Goal: Task Accomplishment & Management: Manage account settings

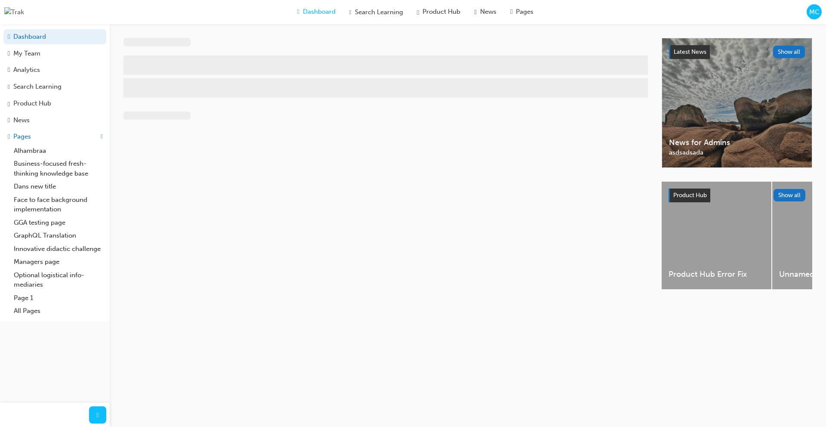
click at [814, 16] on span "MC" at bounding box center [814, 12] width 10 height 10
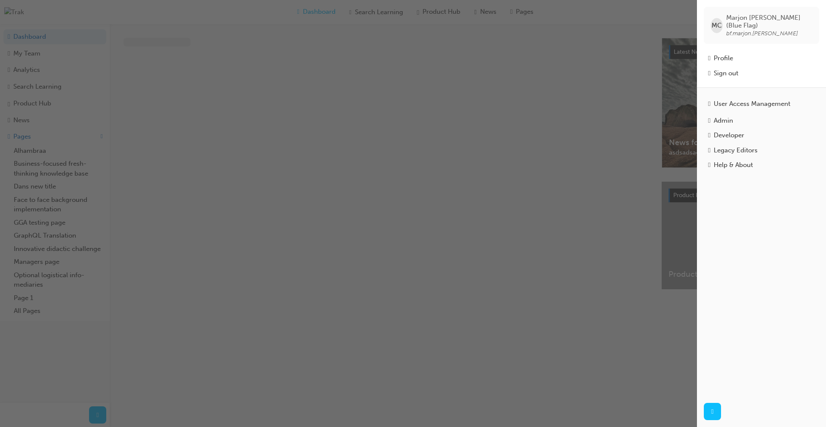
click at [814, 16] on div "MC [PERSON_NAME] (Blue Flag) bf.marjon.[PERSON_NAME]" at bounding box center [760, 25] width 115 height 37
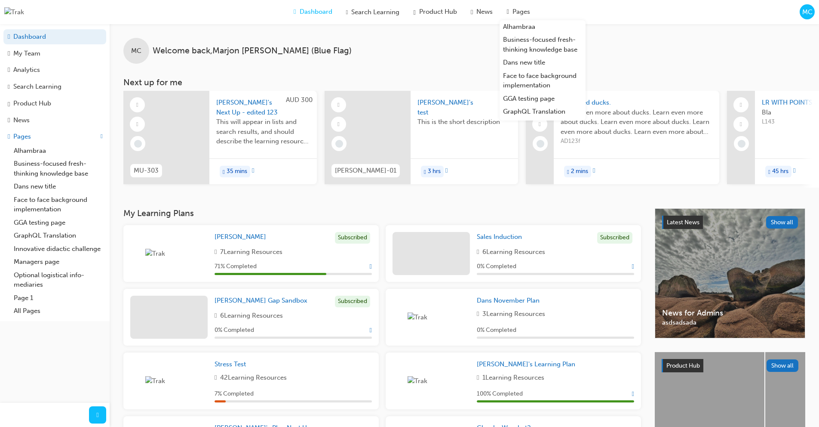
click at [427, 39] on div "MC Welcome back , [PERSON_NAME] (Blue Flag)" at bounding box center [464, 44] width 709 height 40
click at [809, 15] on span "MC" at bounding box center [807, 12] width 10 height 10
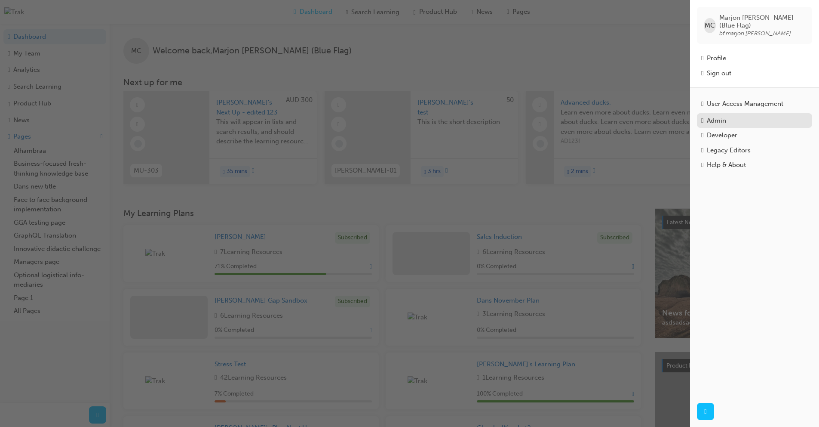
click at [740, 119] on div "Admin" at bounding box center [754, 121] width 107 height 10
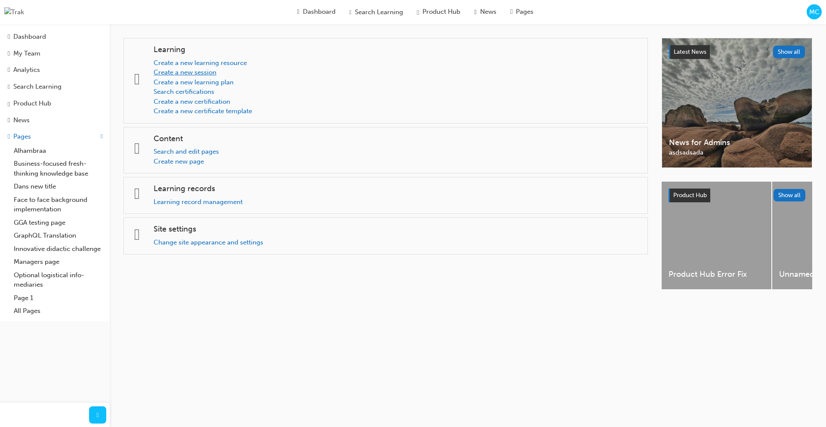
click at [205, 74] on link "Create a new session" at bounding box center [185, 72] width 63 height 8
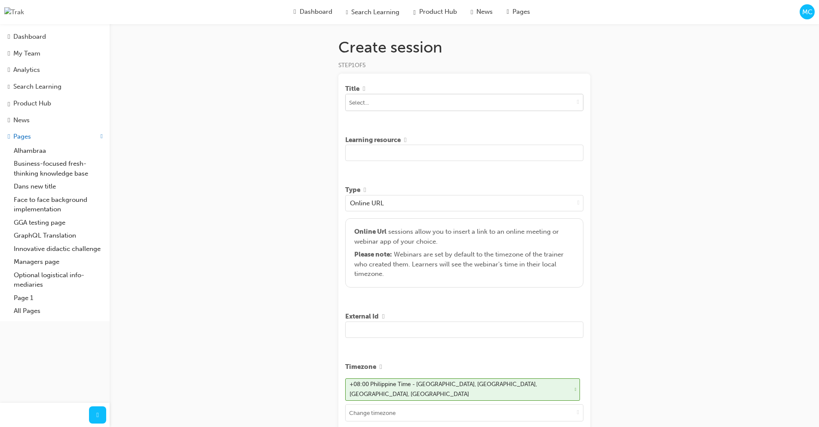
click at [464, 102] on input at bounding box center [464, 102] width 237 height 16
click at [577, 102] on span "down-icon" at bounding box center [578, 101] width 2 height 7
click at [681, 115] on div "Create session STEP 1 OF 5 Title No results, type at least 1 character of title…" at bounding box center [409, 319] width 819 height 639
click at [460, 152] on input "text" at bounding box center [464, 152] width 238 height 16
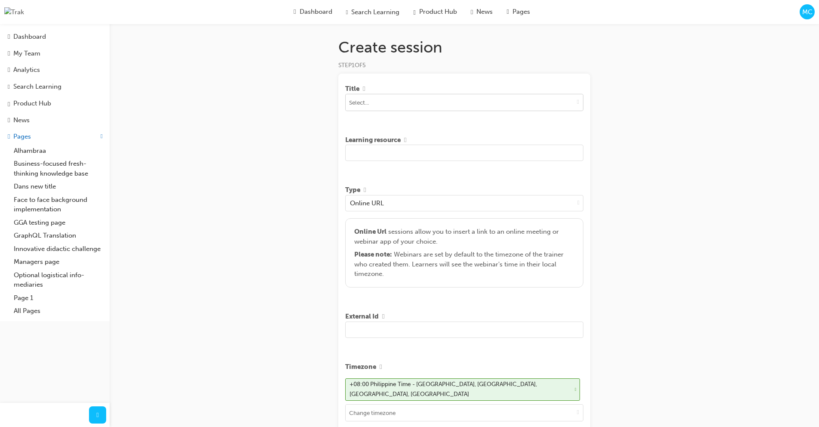
click at [473, 97] on input at bounding box center [464, 102] width 237 height 16
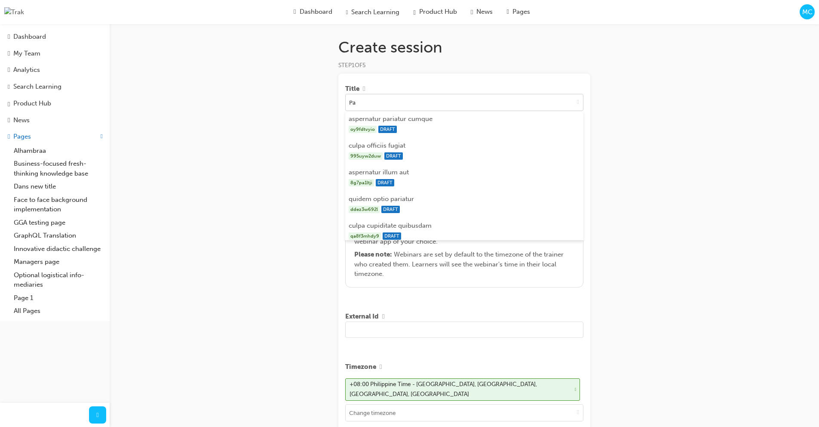
type input "P"
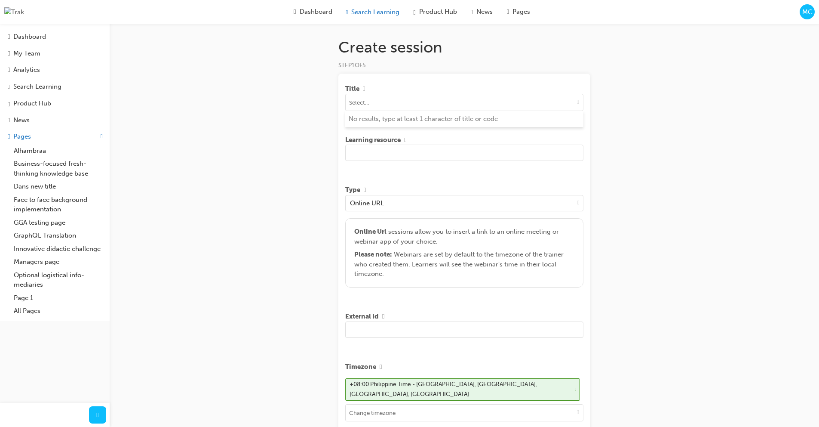
click at [379, 16] on span "Search Learning" at bounding box center [375, 12] width 48 height 10
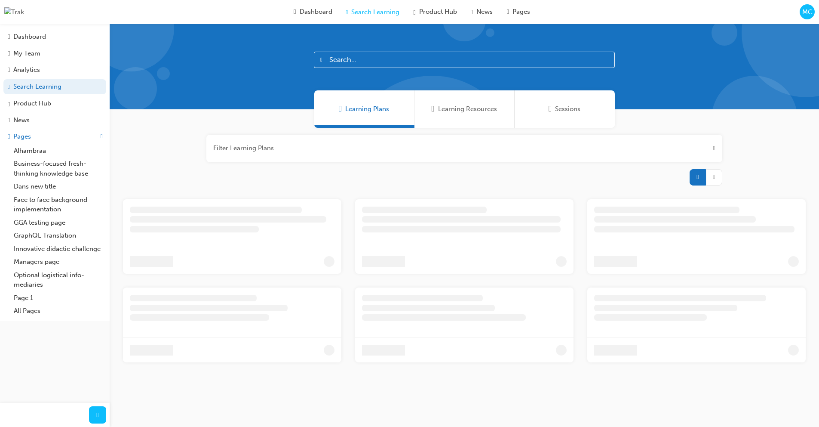
click at [486, 115] on div "Learning Resources" at bounding box center [465, 108] width 100 height 37
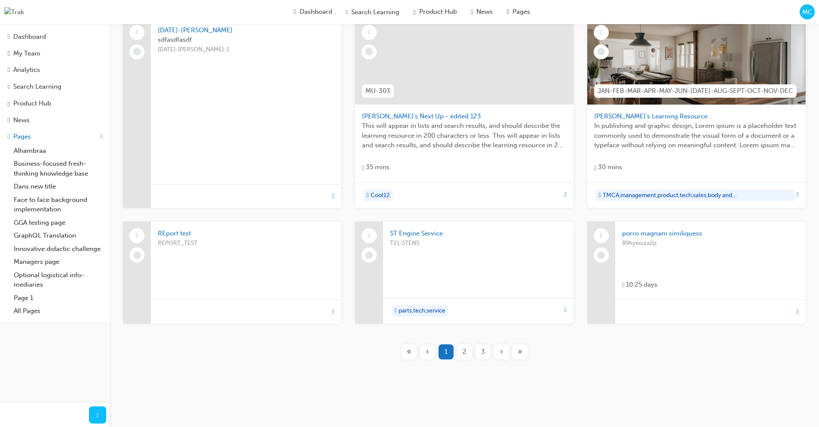
scroll to position [187, 0]
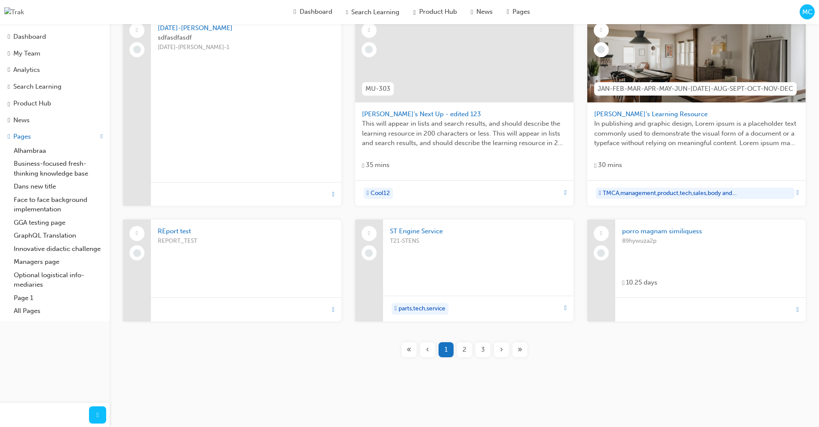
click at [462, 346] on div "2" at bounding box center [464, 349] width 15 height 15
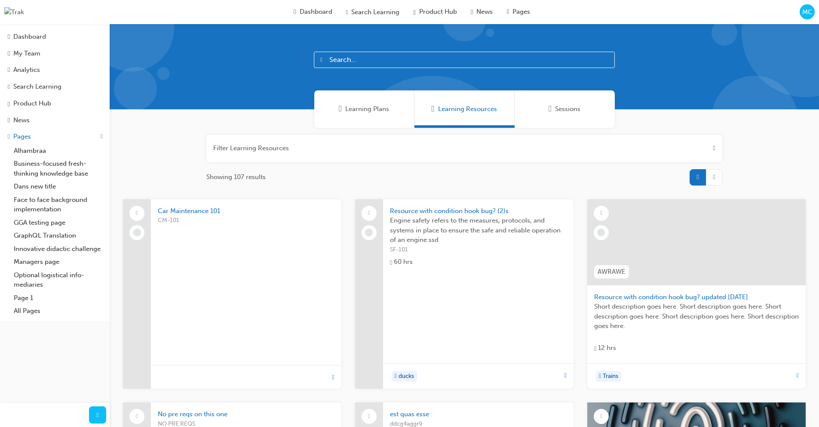
click at [558, 111] on span "Sessions" at bounding box center [567, 109] width 25 height 10
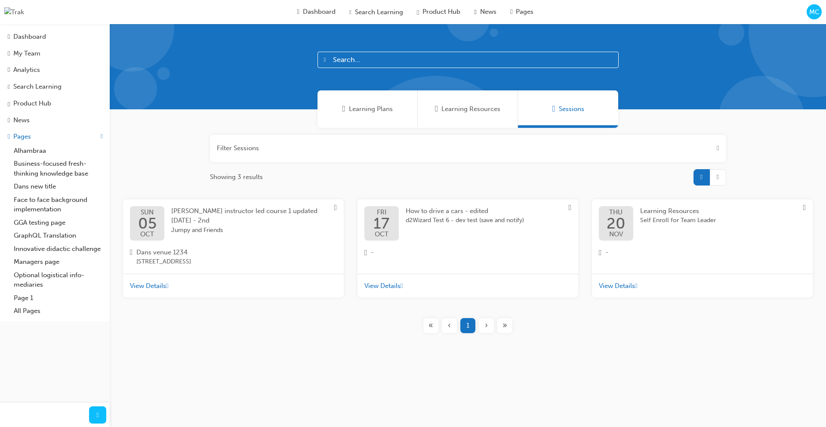
click at [810, 12] on span "MC" at bounding box center [814, 12] width 10 height 10
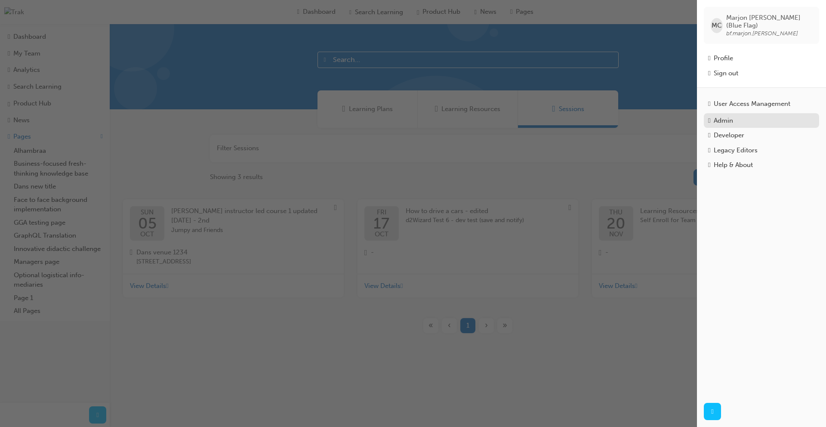
click at [726, 120] on div "Admin" at bounding box center [722, 121] width 19 height 10
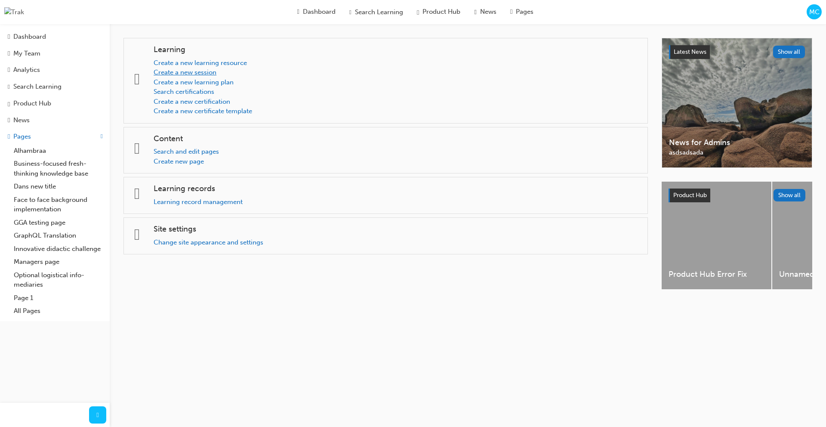
click at [215, 73] on link "Create a new session" at bounding box center [185, 72] width 63 height 8
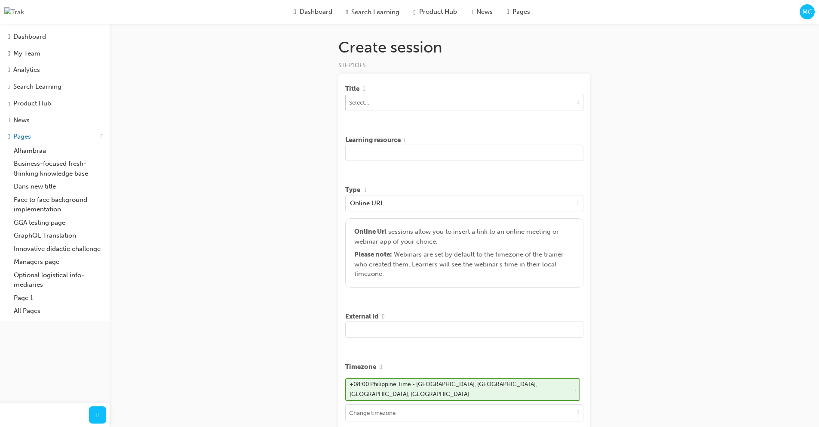
click at [442, 101] on input at bounding box center [464, 102] width 237 height 16
type input "cm"
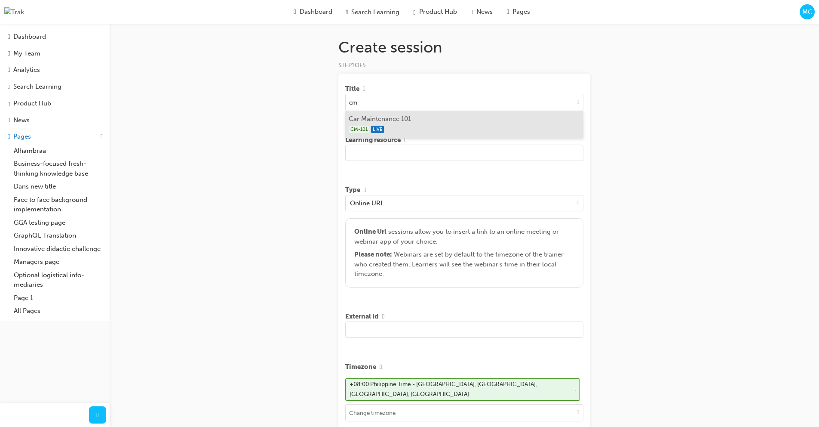
click at [403, 118] on li "Car Maintenance 101 CM-101 LIVE" at bounding box center [464, 124] width 238 height 27
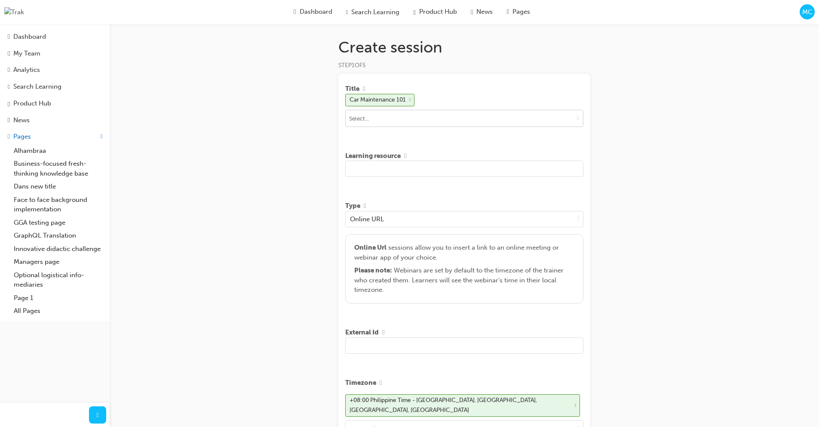
click at [444, 121] on input at bounding box center [464, 118] width 237 height 16
click at [700, 134] on div "Create session STEP 1 OF 5 Title Car Maintenance 101 No options Learning resour…" at bounding box center [409, 327] width 819 height 654
click at [387, 172] on input "text" at bounding box center [464, 168] width 238 height 16
type input "Test Car Maintenance"
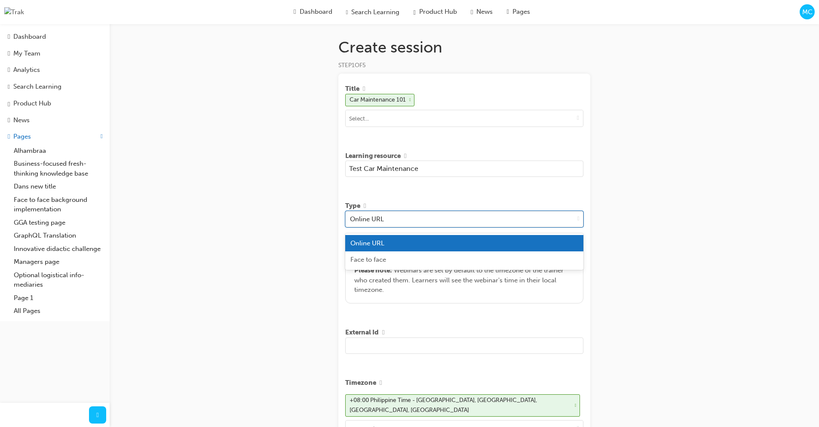
click at [451, 224] on div "Online URL" at bounding box center [460, 218] width 228 height 15
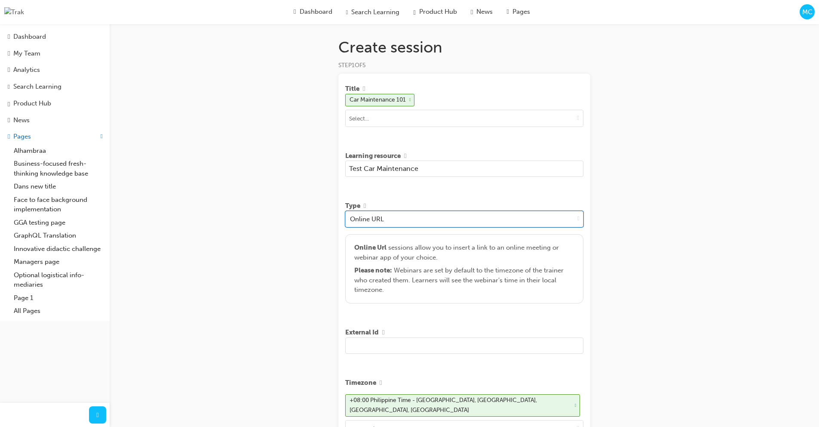
click at [451, 224] on div "Online URL" at bounding box center [460, 218] width 228 height 15
click at [410, 281] on div "Please note : Webinars are set by default to the timezone of the trainer who cr…" at bounding box center [464, 279] width 221 height 29
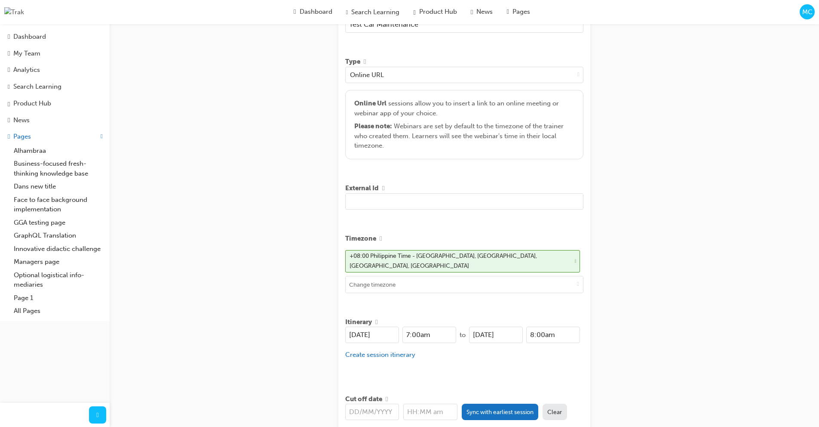
scroll to position [148, 0]
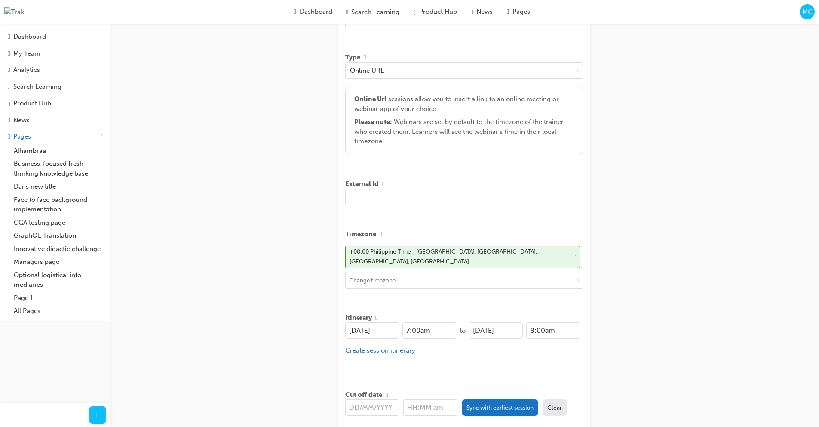
click at [384, 187] on span "info-icon" at bounding box center [383, 184] width 2 height 8
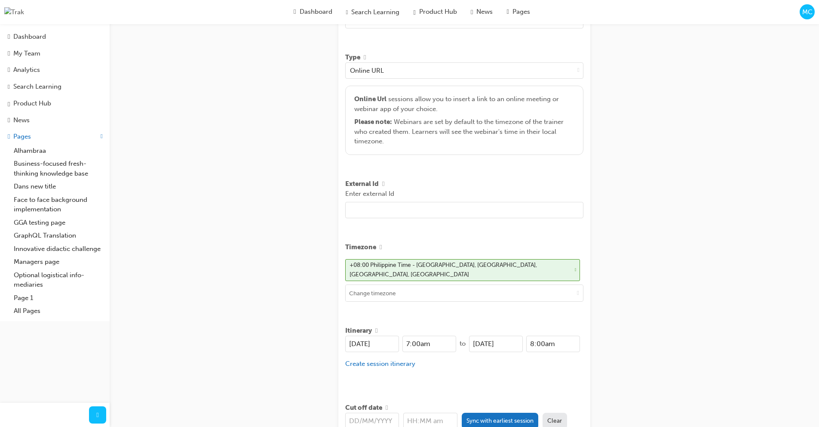
click at [446, 187] on div "External Id" at bounding box center [464, 184] width 238 height 10
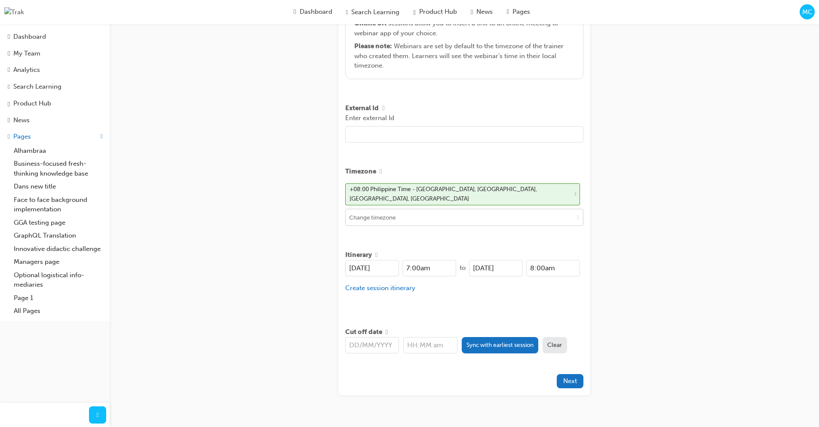
scroll to position [237, 0]
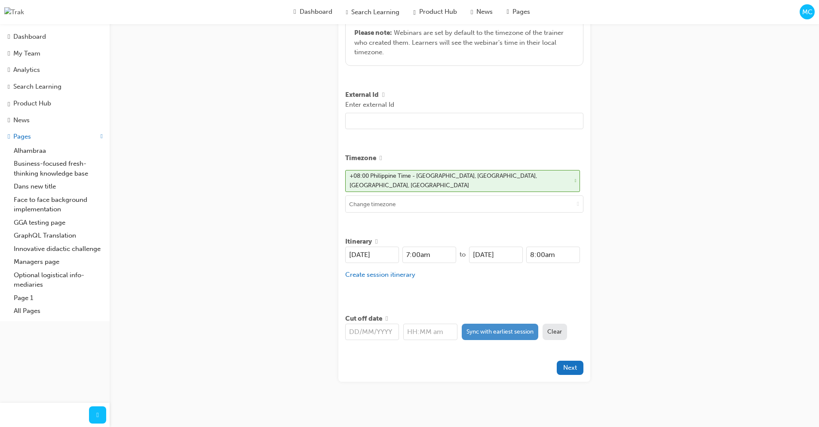
click at [473, 332] on button "Sync with earliest session" at bounding box center [500, 331] width 77 height 16
type input "[DATE]"
type input "7:00am"
click at [564, 366] on span "Next" at bounding box center [570, 367] width 14 height 8
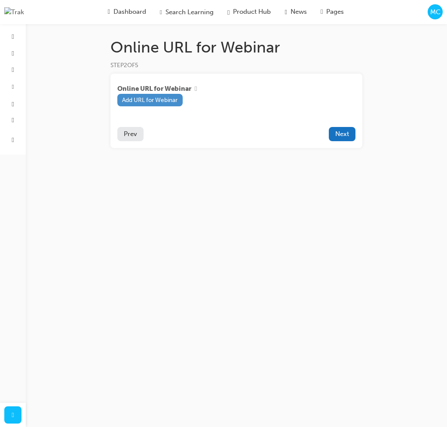
click at [178, 99] on button "Add URL for Webinar" at bounding box center [149, 100] width 65 height 12
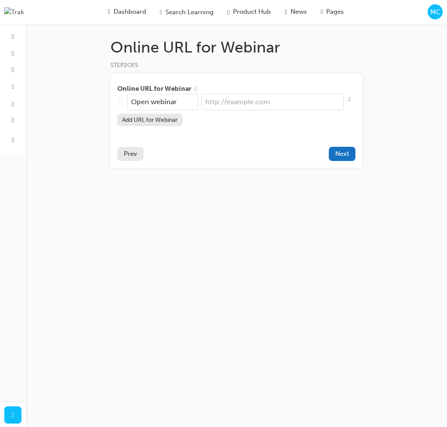
click at [244, 104] on input "url" at bounding box center [273, 102] width 142 height 16
type input "h"
paste input "[URL][DOMAIN_NAME]"
type input "[URL][DOMAIN_NAME]"
click at [347, 157] on span "Next" at bounding box center [342, 154] width 14 height 8
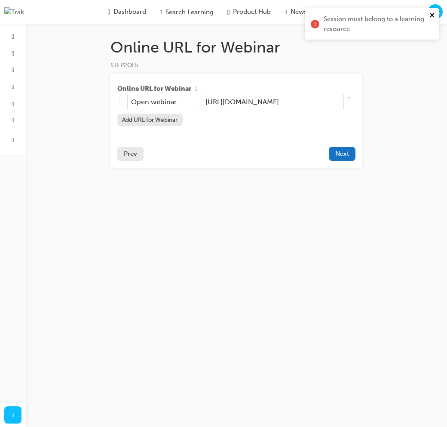
click at [432, 16] on icon "close" at bounding box center [433, 15] width 6 height 7
click at [348, 155] on span "Next" at bounding box center [342, 154] width 14 height 8
click at [347, 153] on span "Next" at bounding box center [342, 154] width 14 height 8
click at [352, 157] on button "Next" at bounding box center [342, 154] width 27 height 14
click at [125, 157] on span "Prev" at bounding box center [130, 154] width 13 height 8
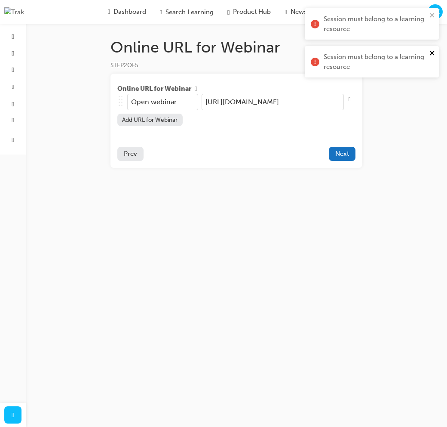
click at [431, 52] on icon "close" at bounding box center [432, 53] width 4 height 4
click at [432, 15] on icon "close" at bounding box center [432, 15] width 4 height 4
click at [132, 153] on span "Prev" at bounding box center [130, 154] width 13 height 8
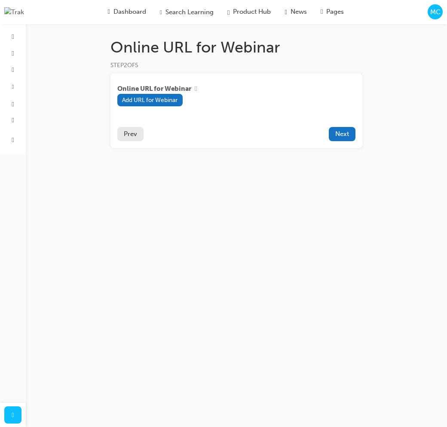
click at [131, 135] on span "Prev" at bounding box center [130, 134] width 13 height 8
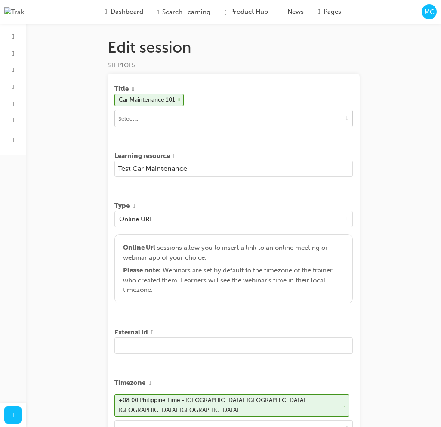
click at [227, 120] on input at bounding box center [233, 118] width 237 height 16
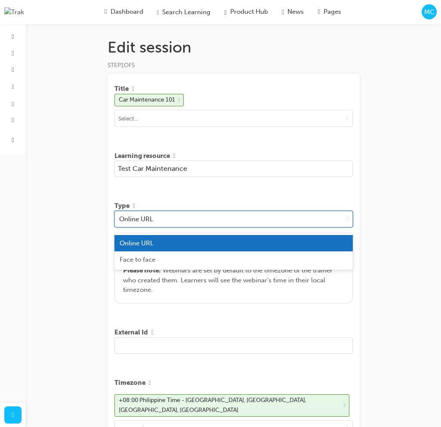
click at [243, 221] on div "Online URL" at bounding box center [229, 218] width 228 height 15
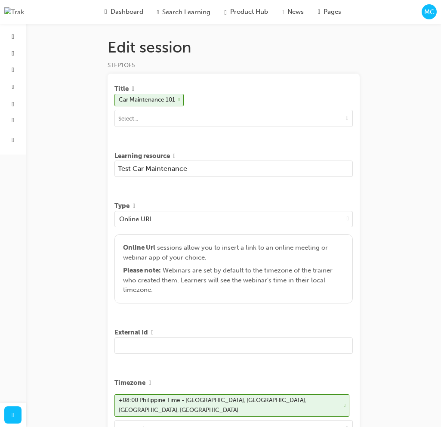
click at [393, 206] on div "Edit session STEP 1 OF 5 Title Car Maintenance 101 Learning resource Test Car M…" at bounding box center [220, 327] width 441 height 654
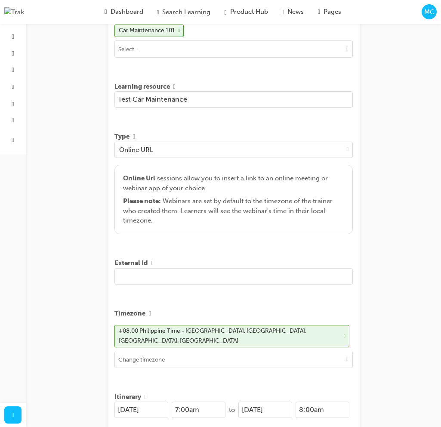
scroll to position [98, 0]
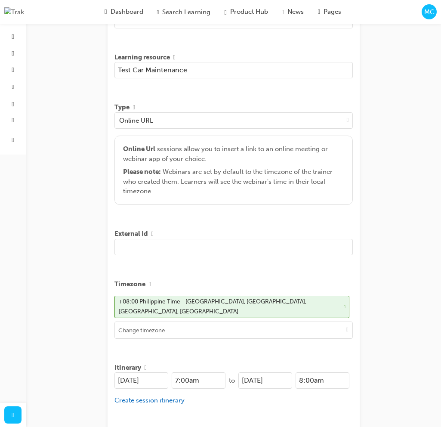
click at [152, 248] on input "text" at bounding box center [233, 247] width 238 height 16
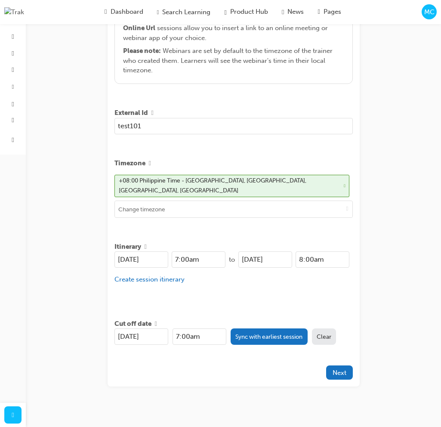
scroll to position [224, 0]
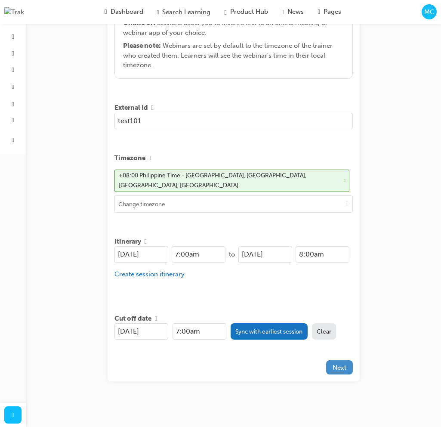
type input "test101"
click at [341, 363] on span "Next" at bounding box center [339, 367] width 14 height 8
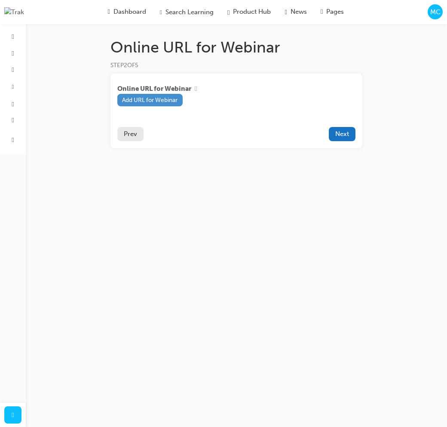
click at [141, 104] on button "Add URL for Webinar" at bounding box center [149, 100] width 65 height 12
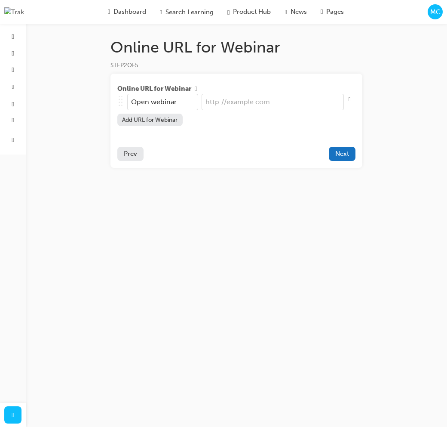
click at [246, 109] on input "url" at bounding box center [273, 102] width 142 height 16
paste input "d"
type input "h"
paste input "https://dev.blueflag.ontrak.dev/dashboard"
type input "https://dev.blueflag.ontrak.dev/dashboard"
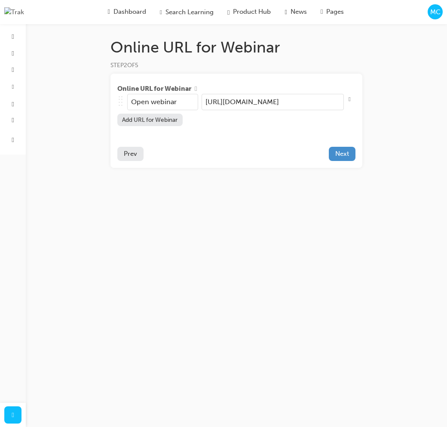
click at [347, 152] on span "Next" at bounding box center [342, 154] width 14 height 8
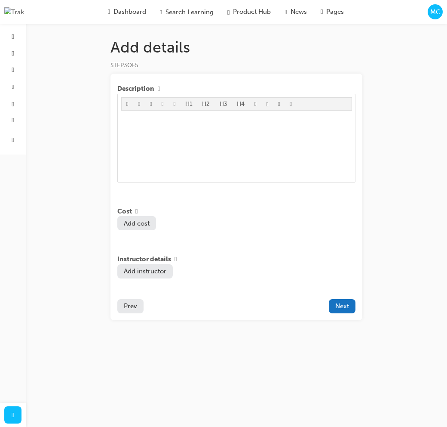
click at [128, 310] on span "Prev" at bounding box center [130, 306] width 13 height 8
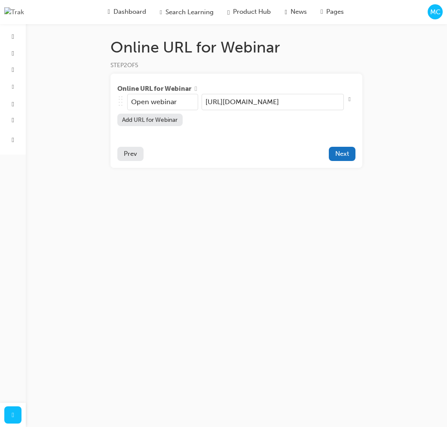
click at [136, 154] on span "Prev" at bounding box center [130, 154] width 13 height 8
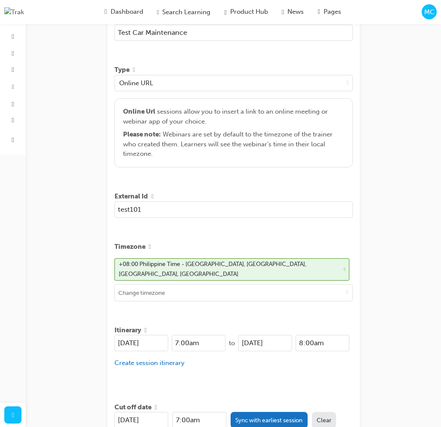
scroll to position [202, 0]
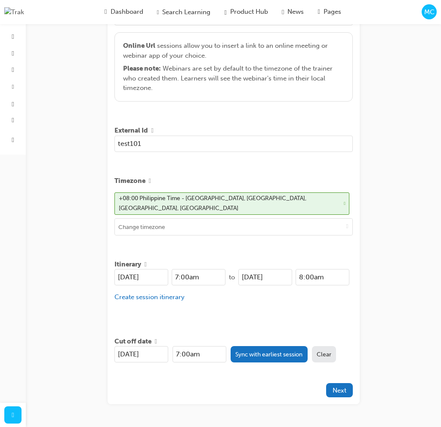
drag, startPoint x: 164, startPoint y: 146, endPoint x: 47, endPoint y: 137, distance: 117.3
click at [47, 137] on div "Edit session STEP 1 OF 5 Title Car Maintenance 101 Learning resource Test Car M…" at bounding box center [220, 125] width 441 height 654
click at [346, 386] on button "Next" at bounding box center [339, 390] width 27 height 14
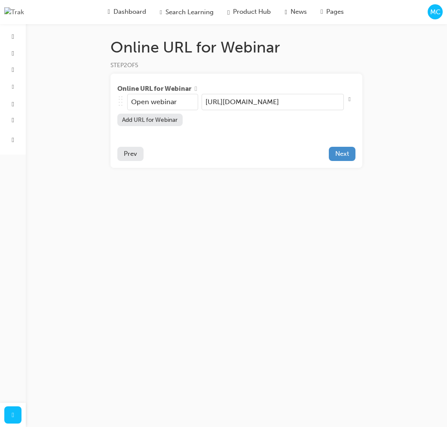
click at [344, 153] on span "Next" at bounding box center [342, 154] width 14 height 8
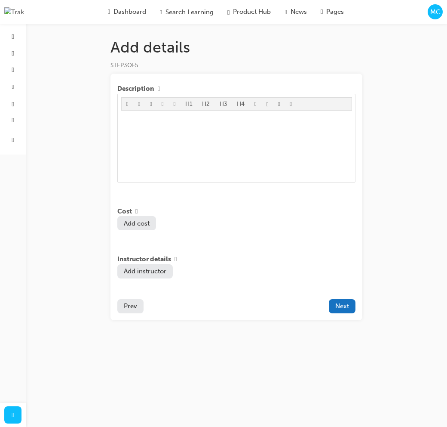
click at [129, 310] on span "Prev" at bounding box center [130, 306] width 13 height 8
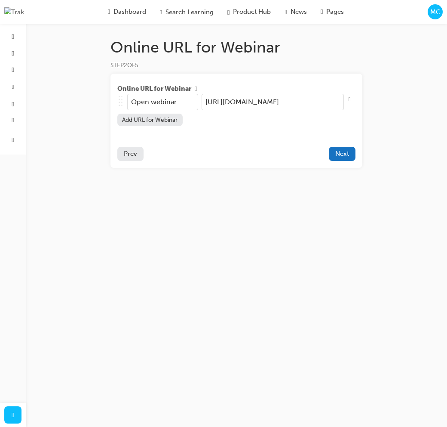
click at [135, 157] on span "Prev" at bounding box center [130, 154] width 13 height 8
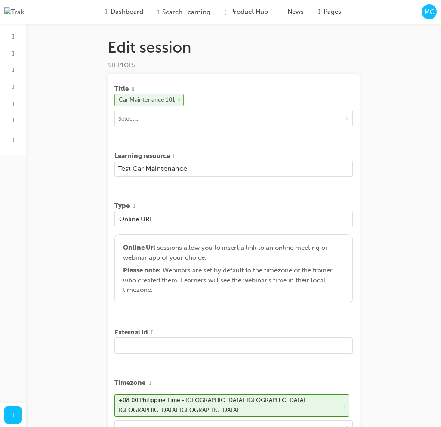
click at [180, 102] on span "cross-icon" at bounding box center [179, 100] width 2 height 4
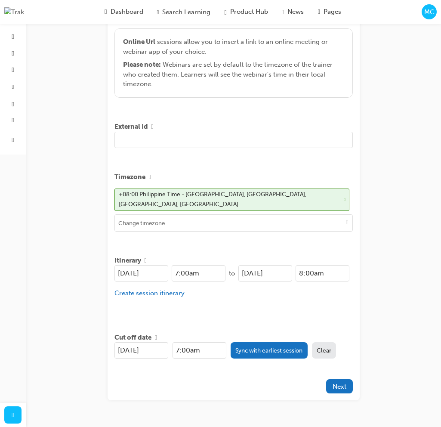
scroll to position [209, 0]
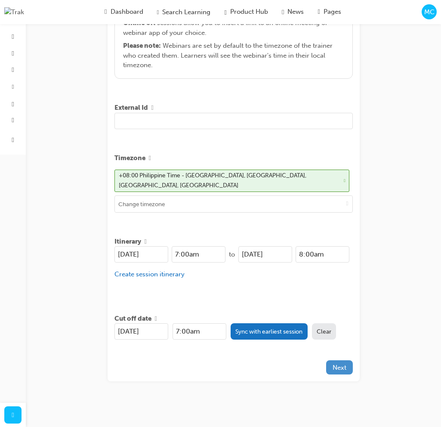
click at [348, 364] on button "Next" at bounding box center [339, 367] width 27 height 14
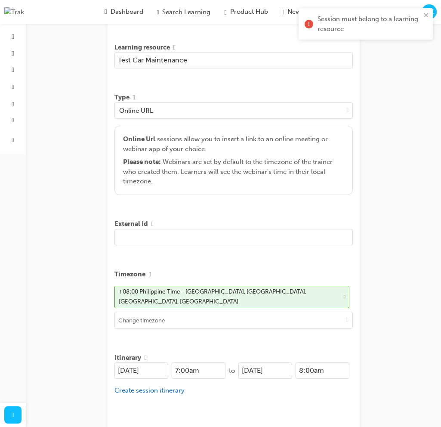
scroll to position [0, 0]
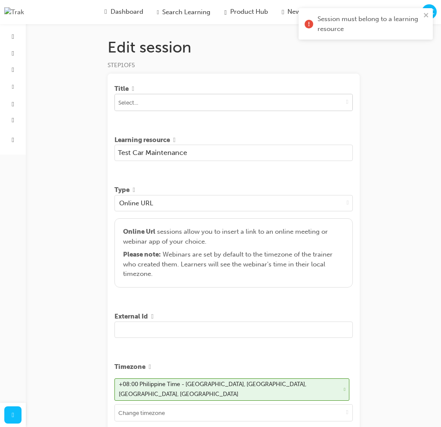
click at [160, 101] on input at bounding box center [233, 102] width 237 height 16
type input "car"
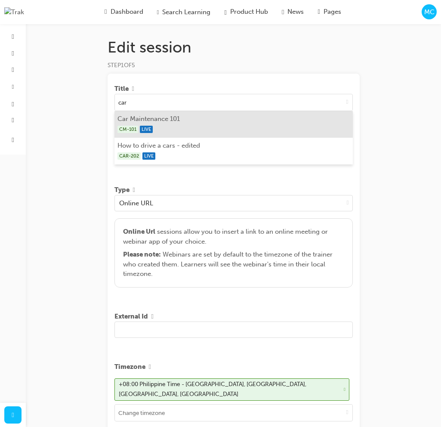
click at [165, 127] on div "CM-101 LIVE" at bounding box center [233, 129] width 232 height 11
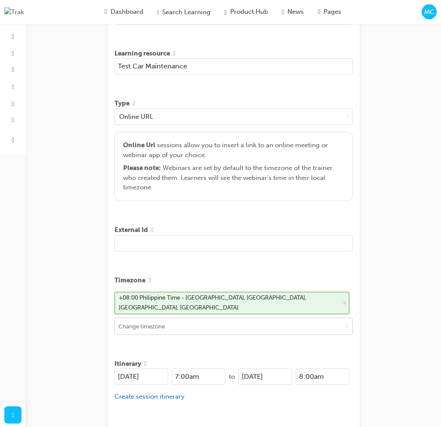
scroll to position [224, 0]
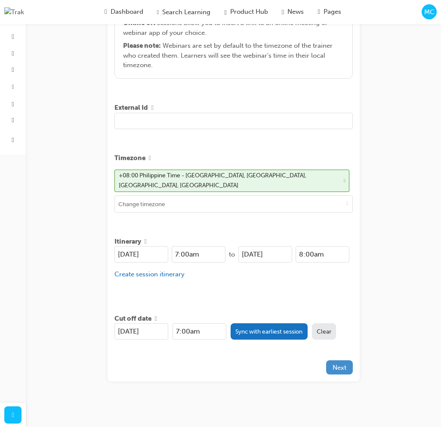
click at [342, 363] on span "Next" at bounding box center [339, 367] width 14 height 8
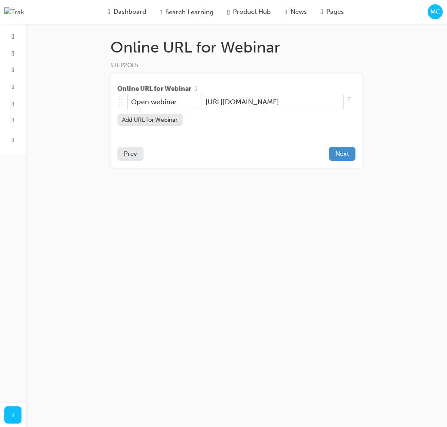
click at [350, 151] on button "Next" at bounding box center [342, 154] width 27 height 14
